Goal: Task Accomplishment & Management: Manage account settings

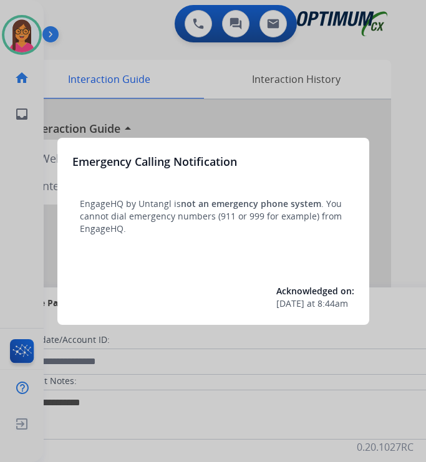
click at [32, 24] on div at bounding box center [213, 231] width 426 height 462
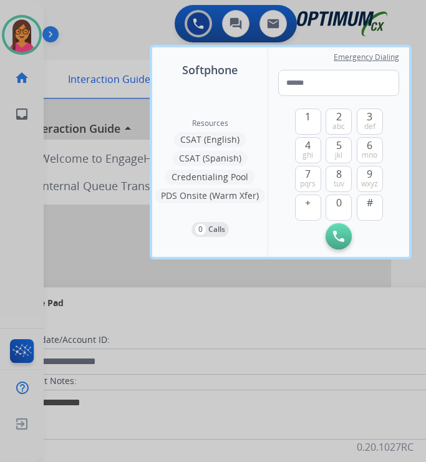
click at [33, 24] on div at bounding box center [213, 231] width 426 height 462
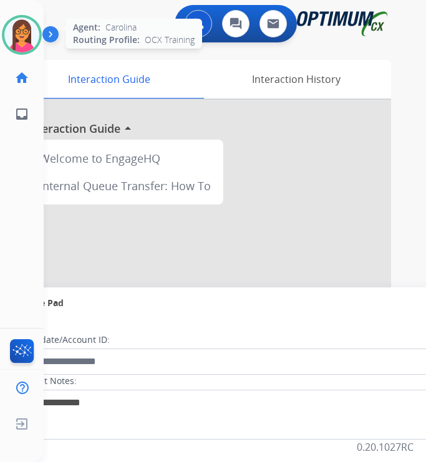
click at [36, 42] on img at bounding box center [21, 34] width 35 height 35
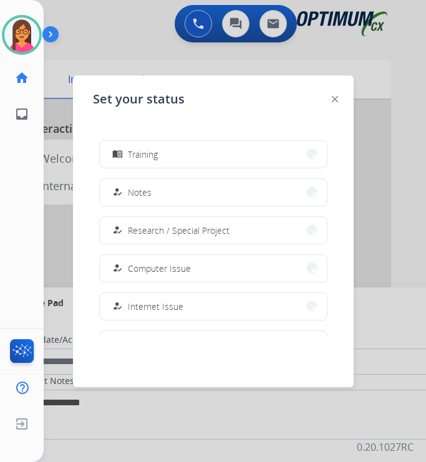
scroll to position [249, 0]
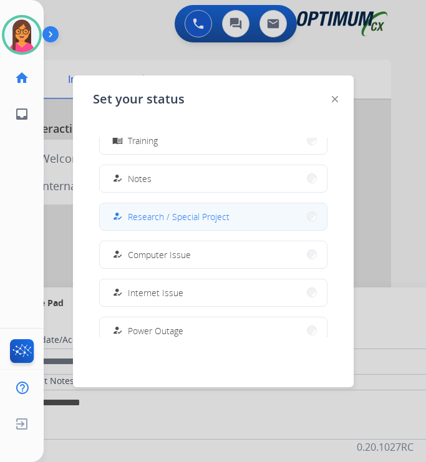
click at [177, 217] on span "Research / Special Project" at bounding box center [179, 216] width 102 height 13
